Goal: Task Accomplishment & Management: Manage account settings

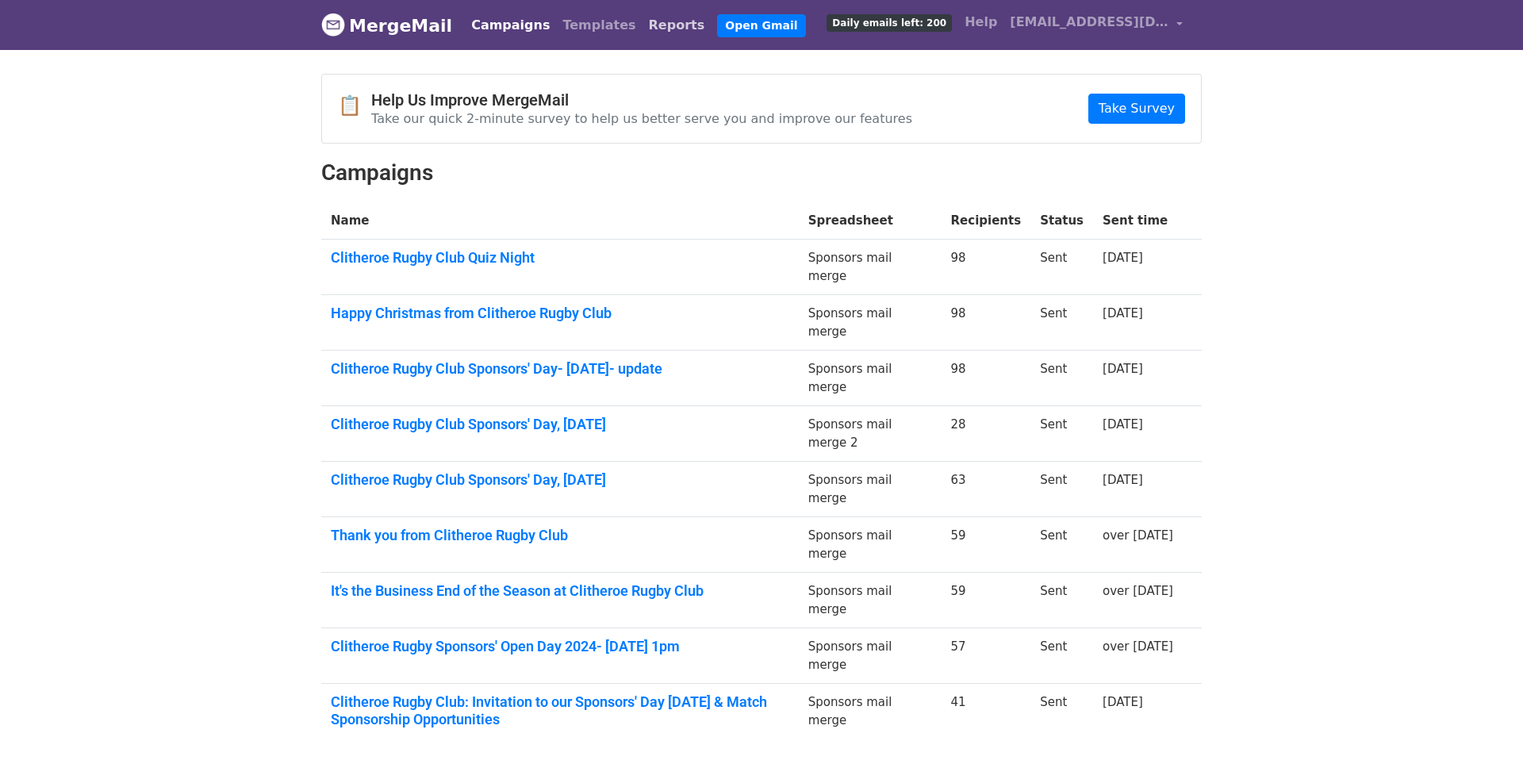
click at [643, 25] on link "Reports" at bounding box center [677, 26] width 69 height 32
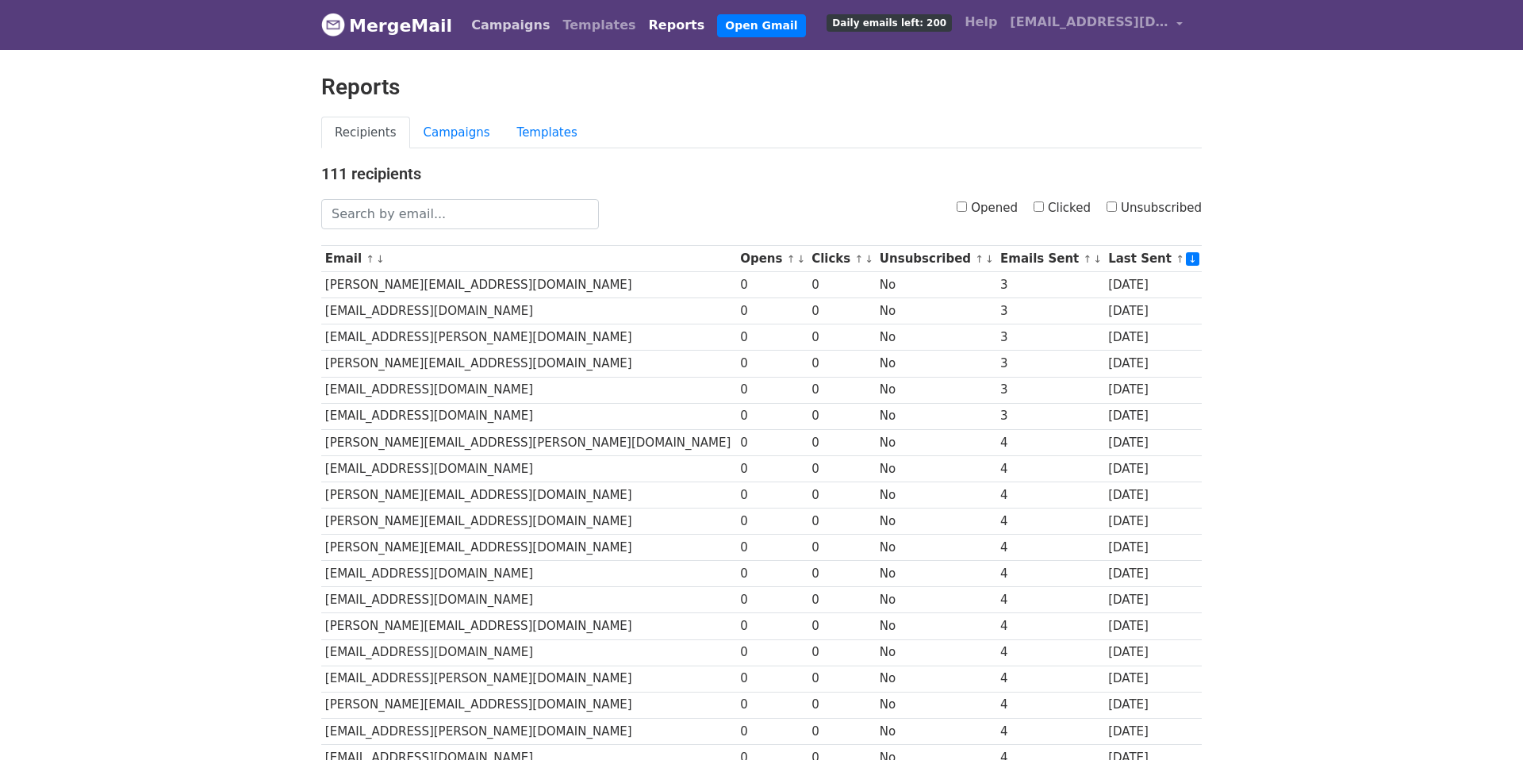
click at [509, 25] on link "Campaigns" at bounding box center [510, 26] width 91 height 32
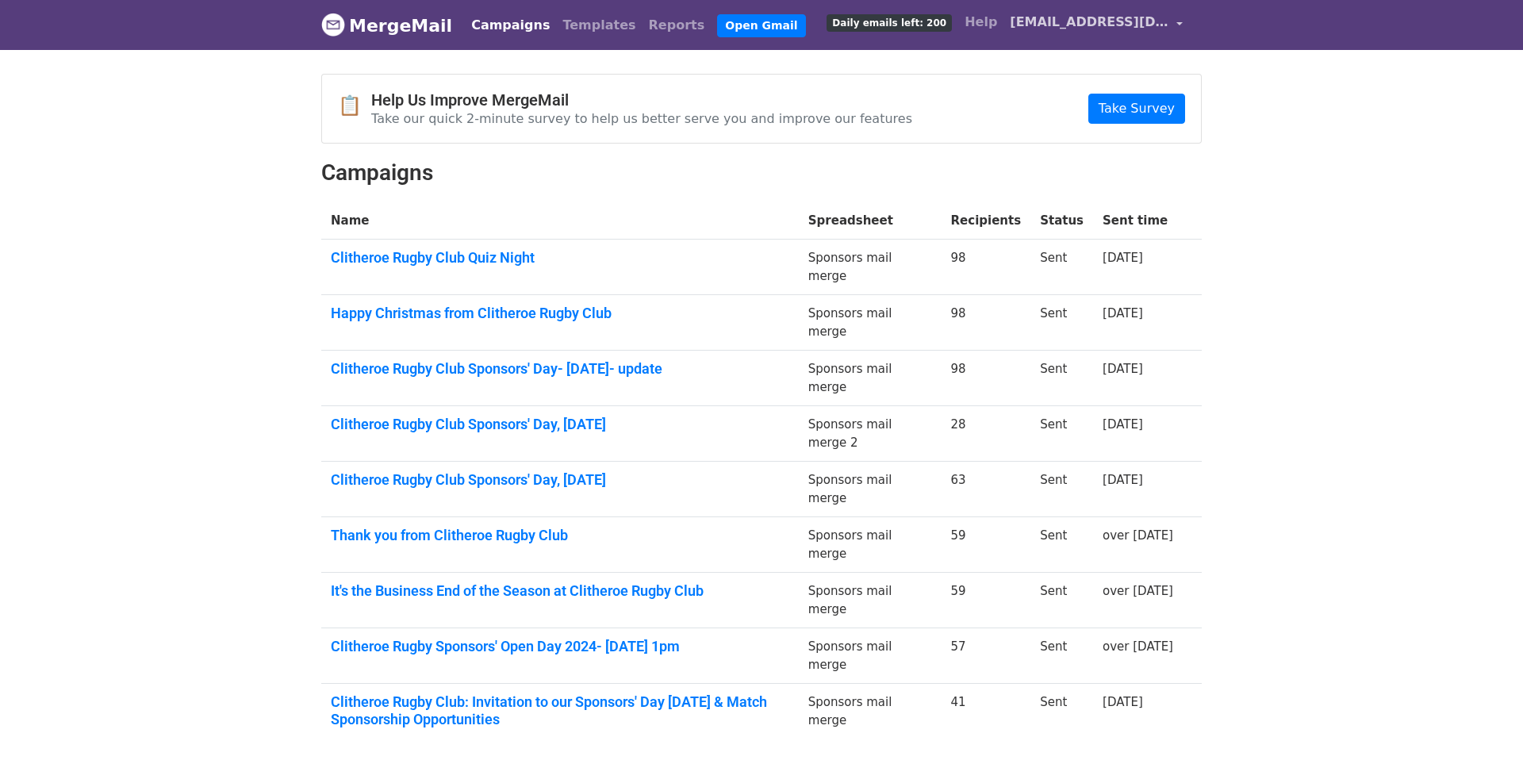
click at [1132, 25] on span "[EMAIL_ADDRESS][DOMAIN_NAME]" at bounding box center [1089, 22] width 159 height 19
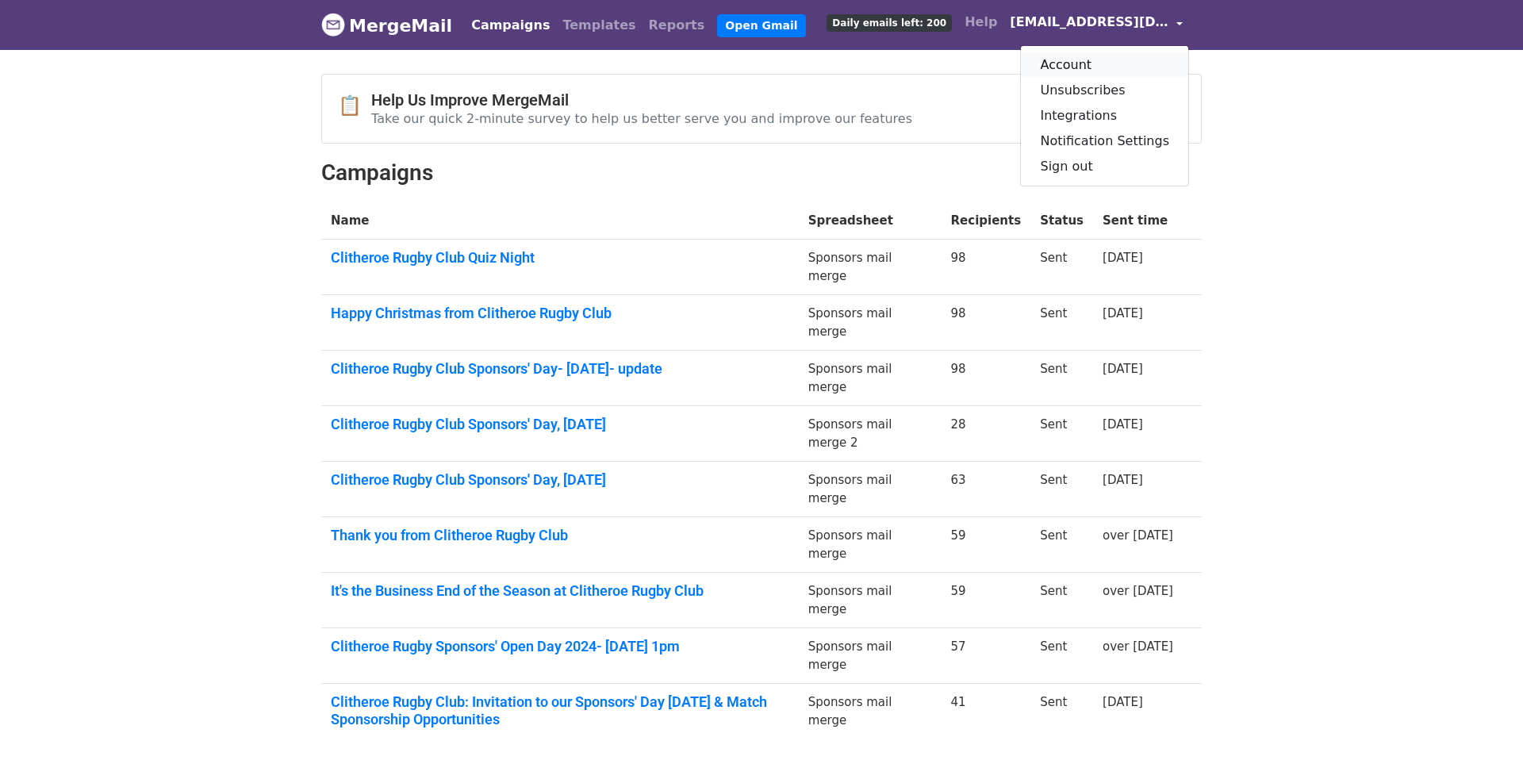
drag, startPoint x: 1116, startPoint y: 59, endPoint x: 1191, endPoint y: 61, distance: 75.4
click at [1116, 59] on link "Account" at bounding box center [1104, 64] width 167 height 25
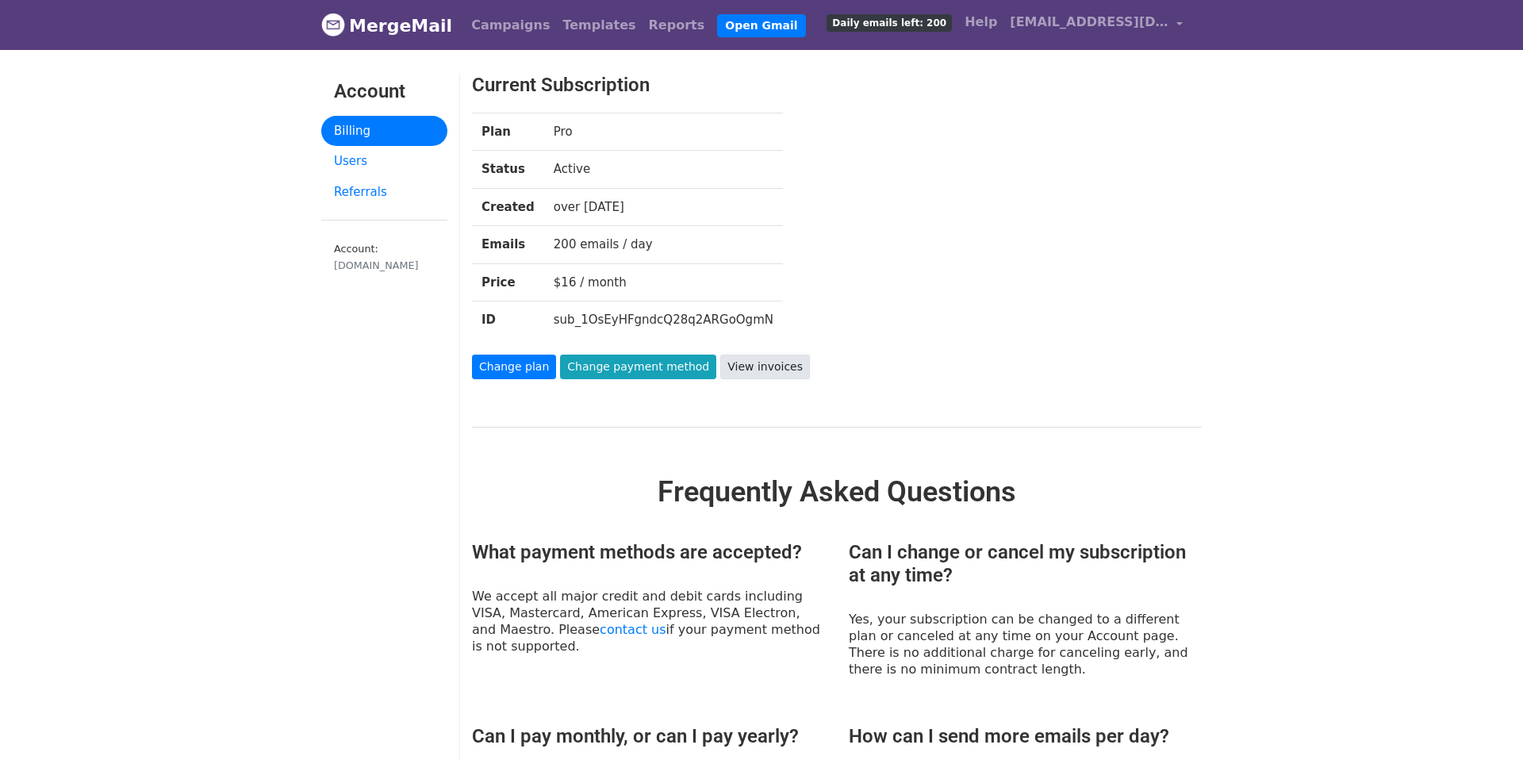
click at [748, 359] on link "View invoices" at bounding box center [765, 367] width 90 height 25
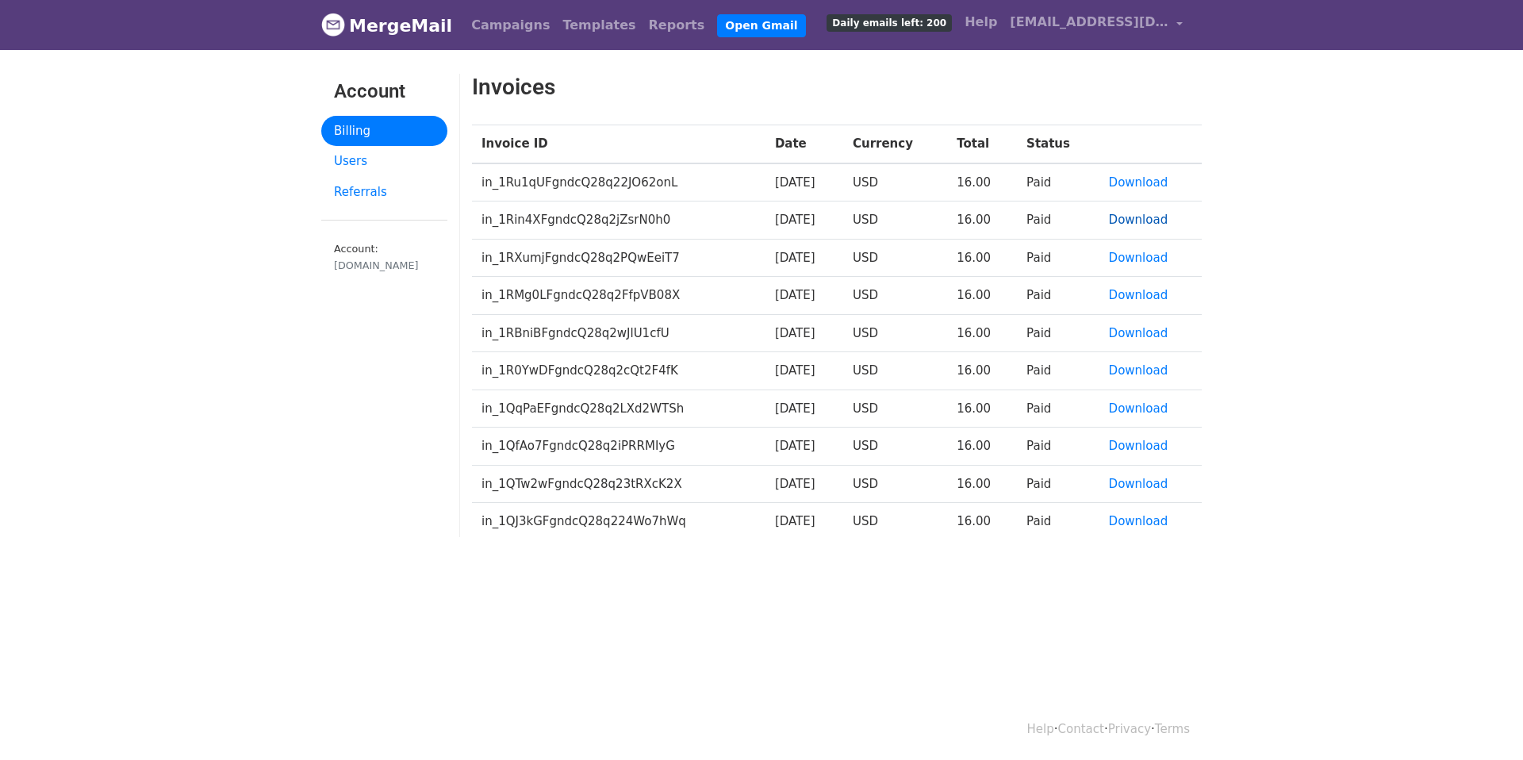
click at [1133, 219] on link "Download" at bounding box center [1139, 220] width 60 height 14
click at [1147, 177] on link "Download" at bounding box center [1139, 182] width 60 height 14
click at [1128, 221] on link "Download" at bounding box center [1139, 220] width 60 height 14
